Goal: Find contact information: Find contact information

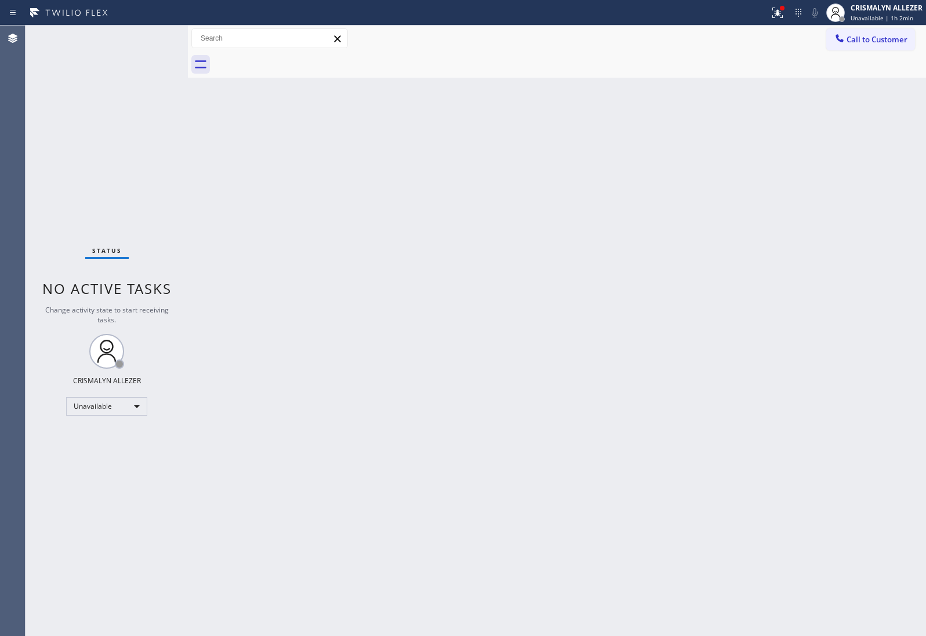
click at [859, 44] on span "Call to Customer" at bounding box center [877, 39] width 61 height 10
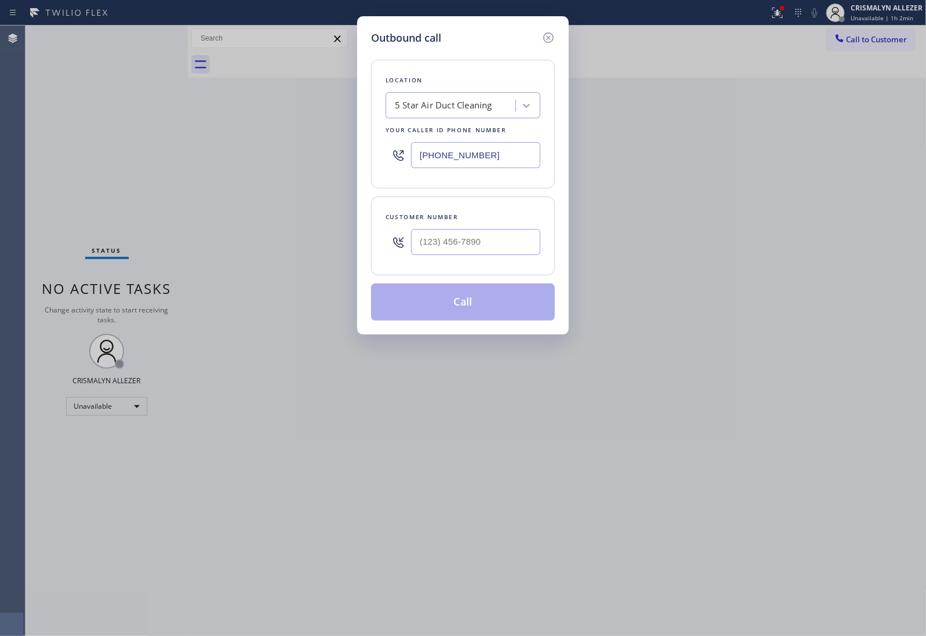
click at [453, 119] on div "Location 5 Star Air Duct Cleaning Your caller id phone number [PHONE_NUMBER]" at bounding box center [463, 124] width 184 height 129
click at [453, 109] on div "5 Star Air Duct Cleaning" at bounding box center [443, 105] width 97 height 13
paste input "5 Star Appliance Repair"
click at [401, 106] on input "5 Star Appliance Repair" at bounding box center [442, 106] width 95 height 10
click at [397, 106] on input "5 Star Appliance Repair" at bounding box center [442, 106] width 95 height 10
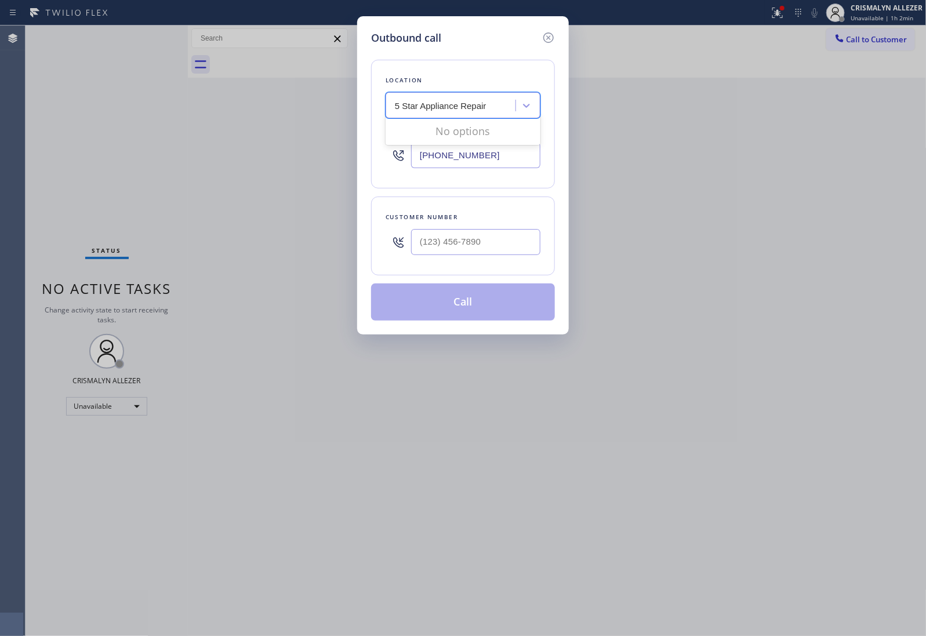
type input "5 Star Appliance Repair"
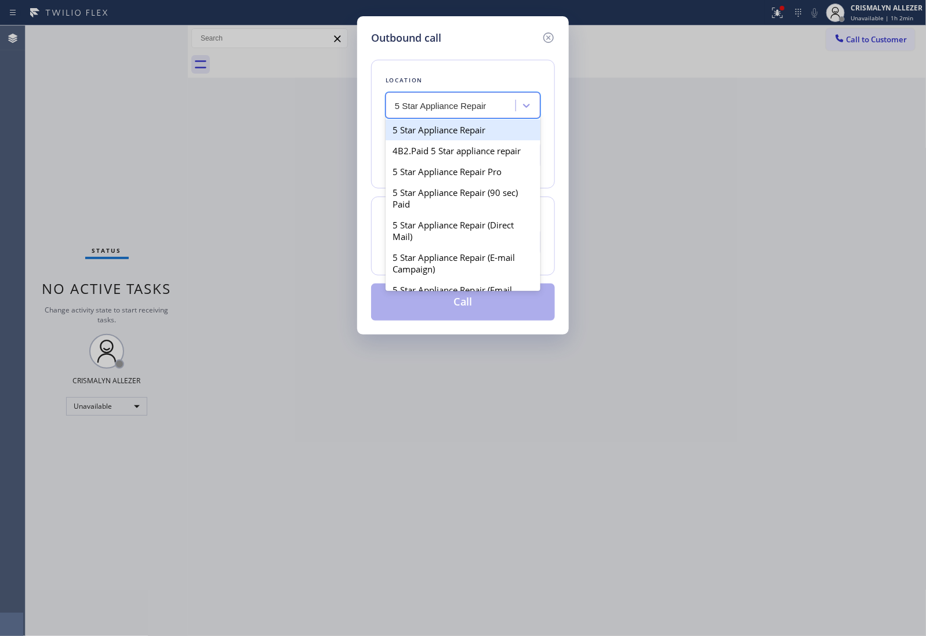
click at [444, 136] on div "5 Star Appliance Repair" at bounding box center [463, 129] width 155 height 21
type input "[PHONE_NUMBER]"
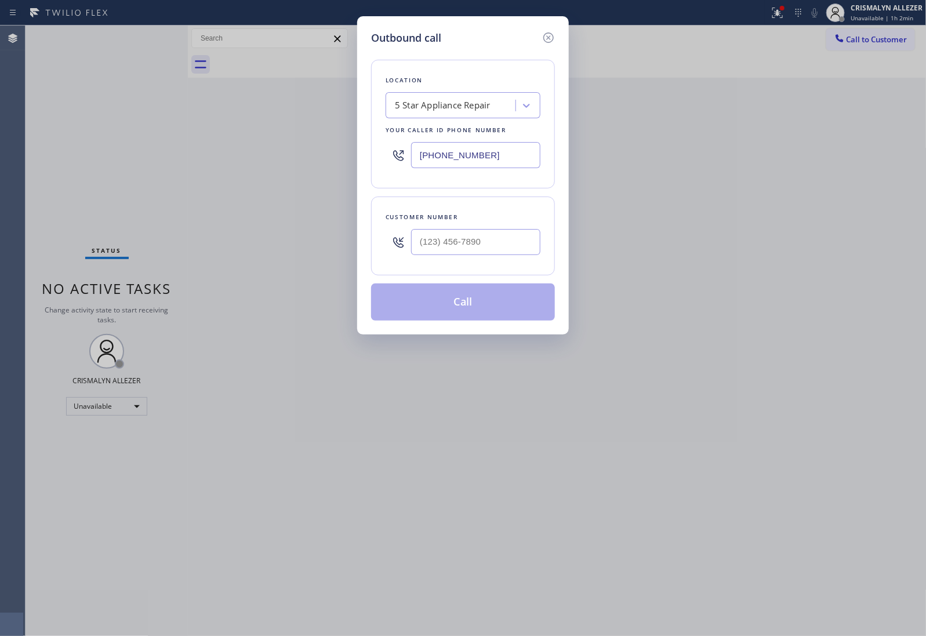
drag, startPoint x: 501, startPoint y: 158, endPoint x: 381, endPoint y: 161, distance: 119.5
click at [381, 161] on div "Location 5 Star Appliance Repair Your caller id phone number [PHONE_NUMBER]" at bounding box center [463, 124] width 184 height 129
